Goal: Obtain resource: Download file/media

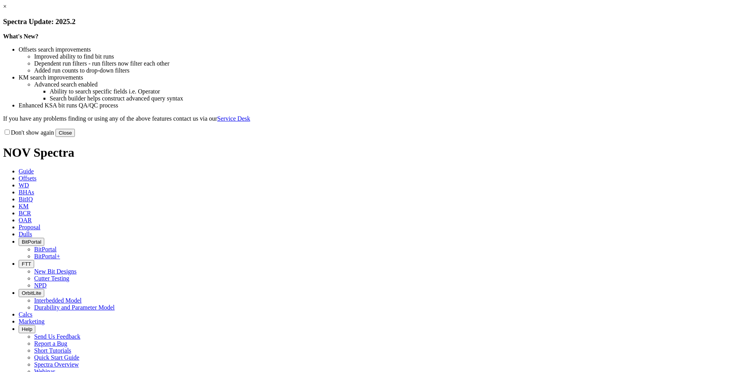
click at [75, 137] on button "Close" at bounding box center [64, 133] width 19 height 8
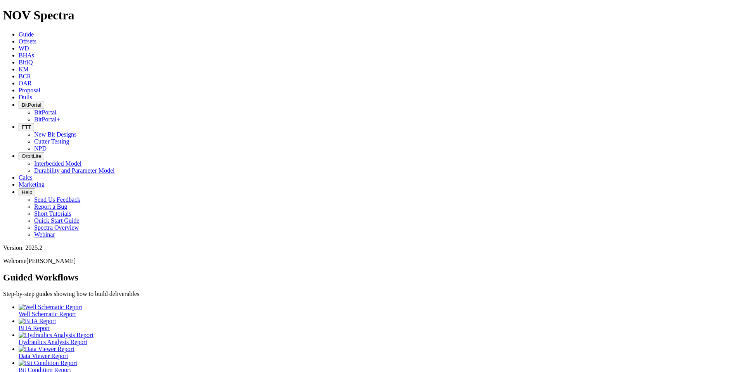
click at [36, 38] on link "Offsets" at bounding box center [28, 41] width 18 height 7
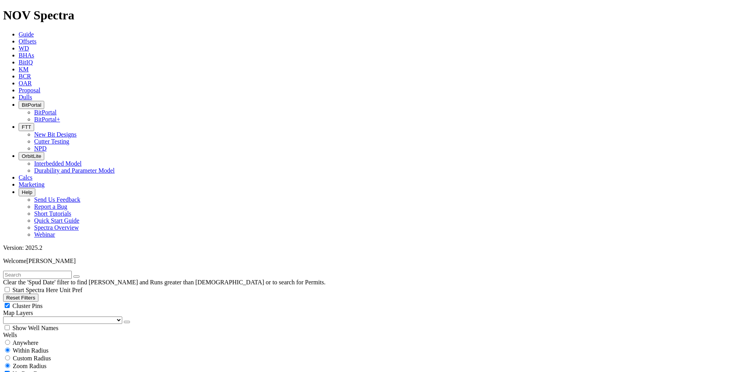
click at [52, 271] on input "text" at bounding box center [37, 275] width 69 height 8
paste input "19097529"
type input "19097529"
click at [27, 340] on span "Anywhere" at bounding box center [25, 343] width 26 height 7
radio input "true"
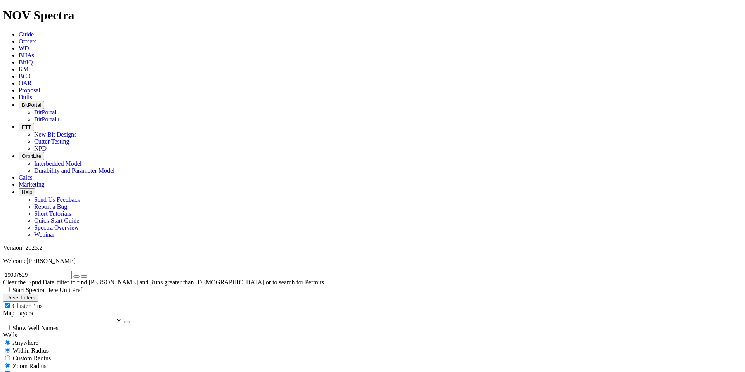
radio input "false"
click at [76, 277] on icon "button" at bounding box center [76, 277] width 0 height 0
radio input "false"
radio input "true"
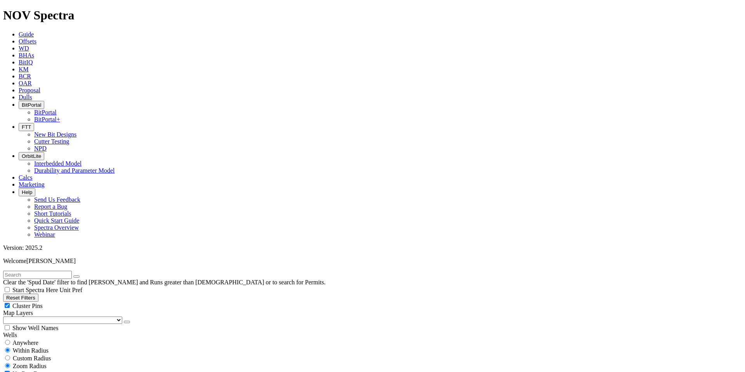
click at [41, 102] on span "BitPortal" at bounding box center [31, 105] width 19 height 6
click at [57, 109] on link "BitPortal" at bounding box center [45, 112] width 23 height 7
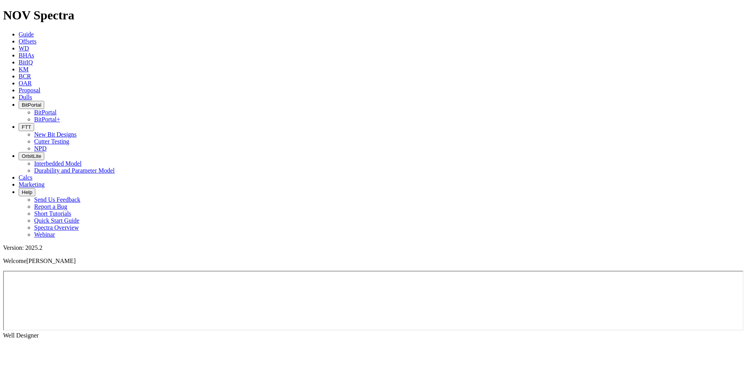
click at [19, 38] on icon at bounding box center [19, 41] width 0 height 7
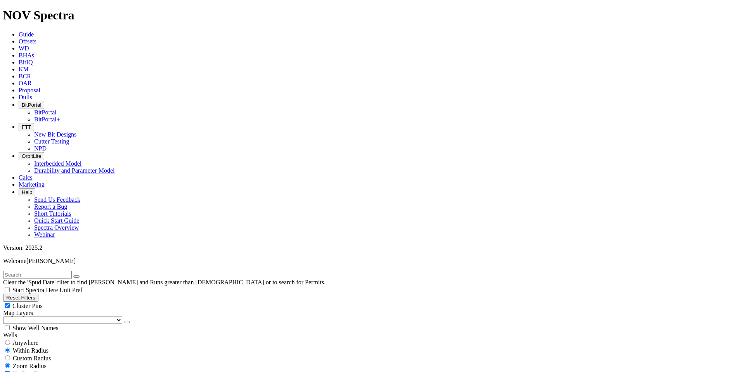
click at [54, 271] on input "text" at bounding box center [37, 275] width 69 height 8
type input "A642"
click at [29, 340] on span "Anywhere" at bounding box center [25, 343] width 26 height 7
radio input "true"
radio input "false"
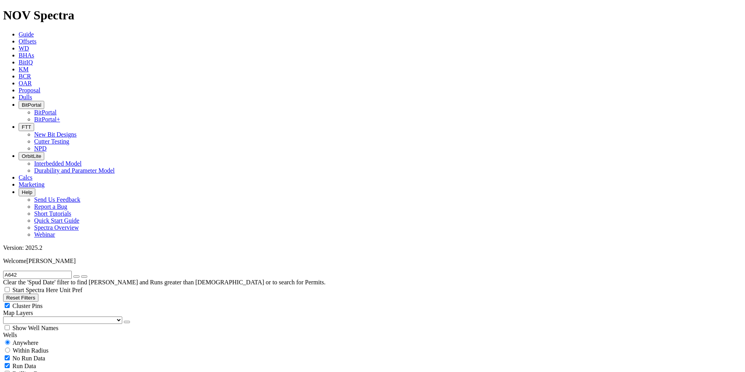
click at [27, 271] on input "A642" at bounding box center [37, 275] width 69 height 8
type input "A642-01"
radio input "false"
radio input "true"
type input "A642-01"
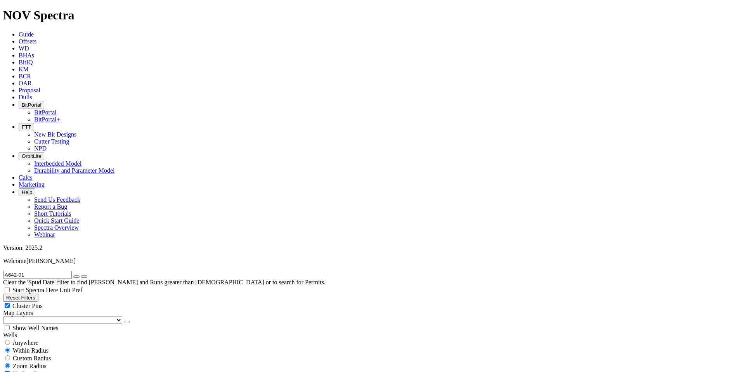
scroll to position [78, 0]
select select
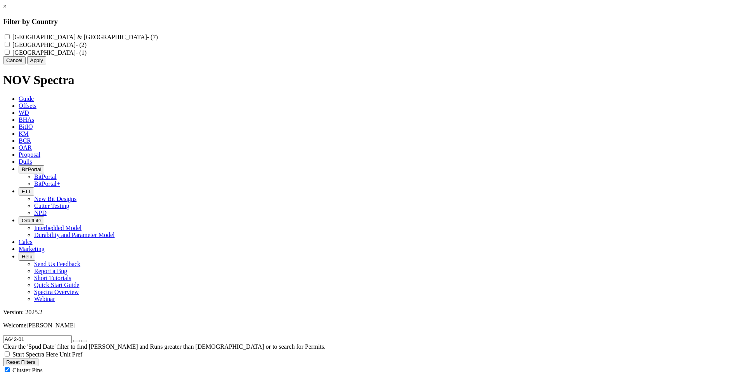
click at [10, 47] on input "Netherlands - (2)" at bounding box center [7, 44] width 5 height 5
checkbox input "true"
click at [10, 38] on Ireland "[GEOGRAPHIC_DATA] & [GEOGRAPHIC_DATA] - (7)" at bounding box center [7, 36] width 5 height 5
checkbox Ireland "true"
click at [46, 64] on button "Apply" at bounding box center [36, 60] width 19 height 8
